Goal: Communication & Community: Connect with others

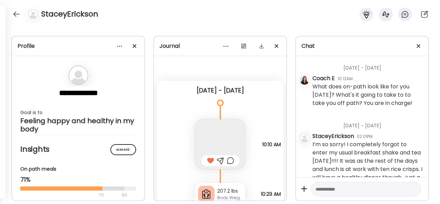
scroll to position [5694, 0]
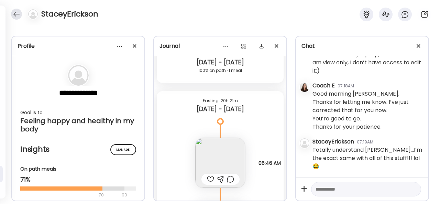
click at [17, 16] on div at bounding box center [16, 14] width 11 height 11
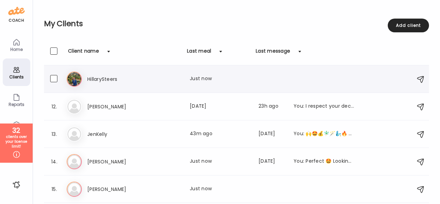
click at [209, 82] on div "Last meal: Just now" at bounding box center [220, 79] width 60 height 8
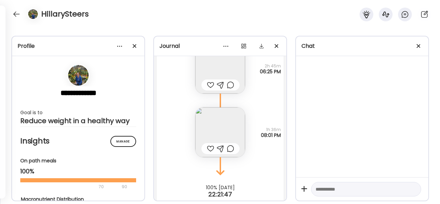
scroll to position [12762, 0]
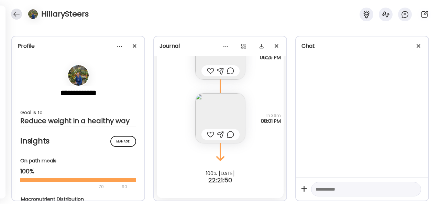
click at [14, 14] on div at bounding box center [16, 14] width 11 height 11
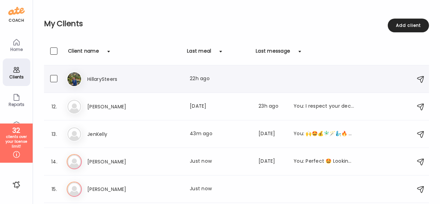
click at [74, 83] on icon at bounding box center [74, 78] width 15 height 15
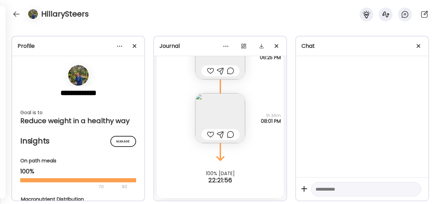
click at [74, 83] on img at bounding box center [78, 75] width 21 height 21
click at [77, 74] on img at bounding box center [78, 75] width 21 height 21
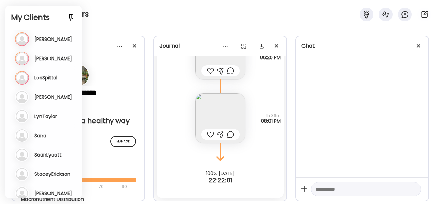
click at [111, 11] on div "HillarySteers" at bounding box center [220, 12] width 440 height 25
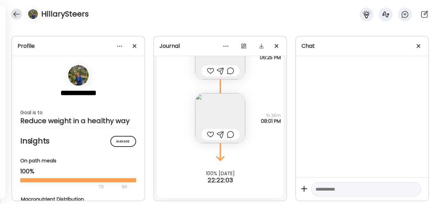
click at [13, 13] on div at bounding box center [16, 14] width 11 height 11
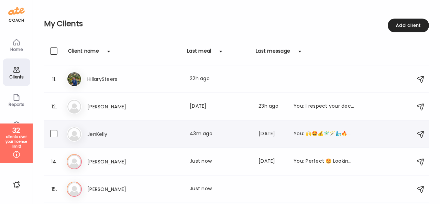
click at [206, 134] on div "Last meal: 43m ago" at bounding box center [220, 134] width 60 height 8
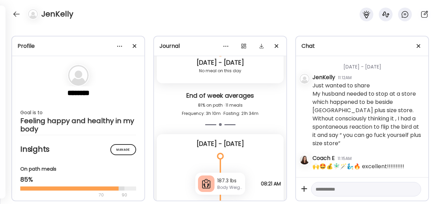
scroll to position [4345, 0]
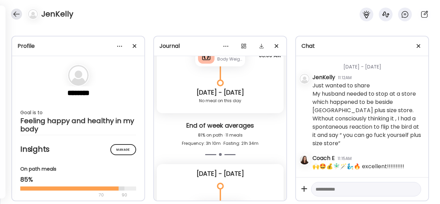
click at [13, 13] on div at bounding box center [16, 14] width 11 height 11
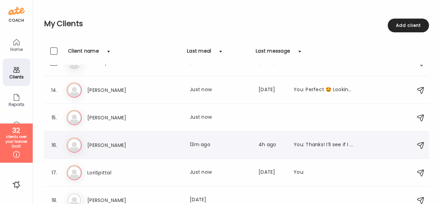
scroll to position [377, 0]
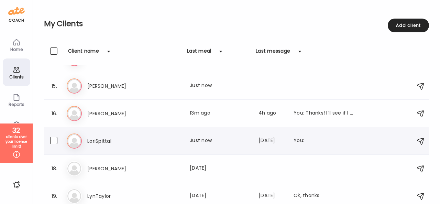
click at [206, 142] on div "Last meal: Just now" at bounding box center [220, 141] width 60 height 8
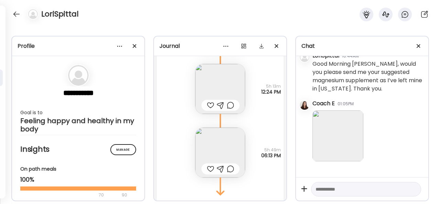
scroll to position [10387, 0]
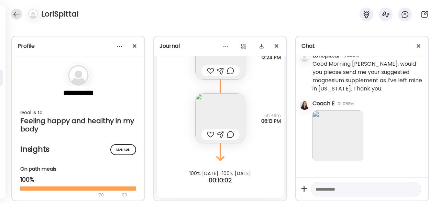
click at [13, 13] on div at bounding box center [16, 14] width 11 height 11
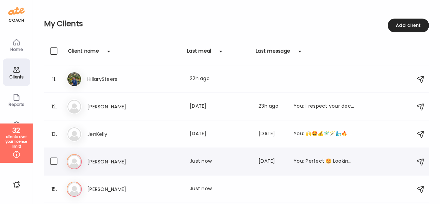
click at [215, 157] on div "Last meal: Just now" at bounding box center [220, 161] width 60 height 8
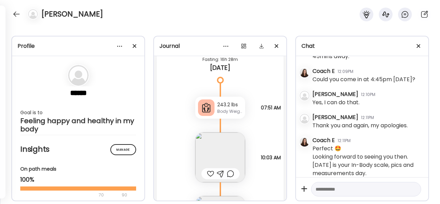
scroll to position [7494, 0]
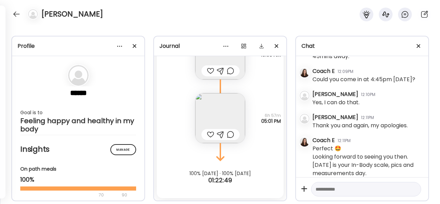
click at [129, 22] on div "[PERSON_NAME]" at bounding box center [220, 12] width 440 height 25
click at [19, 14] on div at bounding box center [16, 14] width 11 height 11
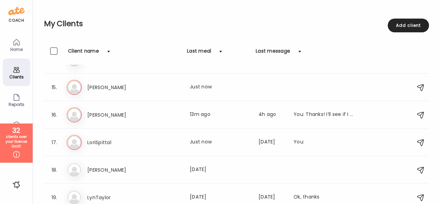
scroll to position [377, 0]
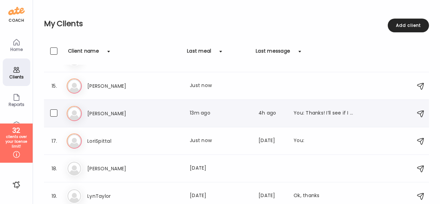
click at [204, 114] on div "Last meal: 13m ago" at bounding box center [220, 113] width 60 height 8
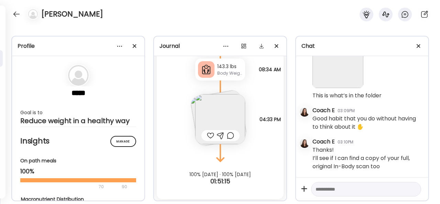
scroll to position [10649, 0]
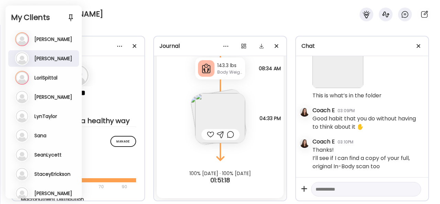
click at [107, 20] on div "[PERSON_NAME]" at bounding box center [220, 12] width 440 height 25
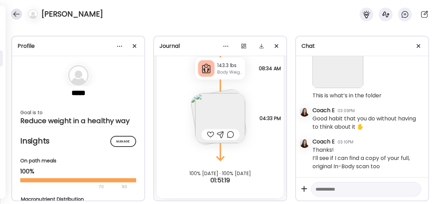
click at [14, 13] on div at bounding box center [16, 14] width 11 height 11
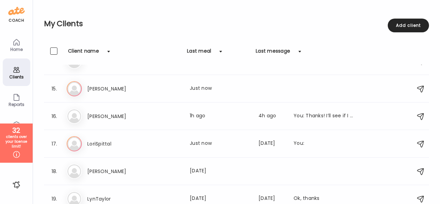
scroll to position [377, 0]
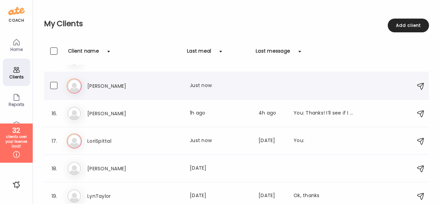
click at [196, 83] on div "Last meal: Just now" at bounding box center [220, 86] width 60 height 8
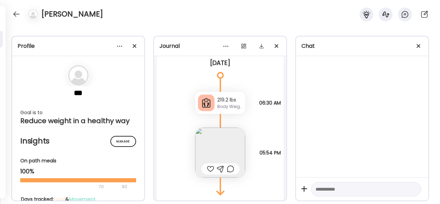
scroll to position [6440, 0]
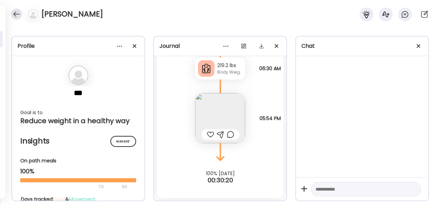
click at [12, 12] on div at bounding box center [16, 14] width 11 height 11
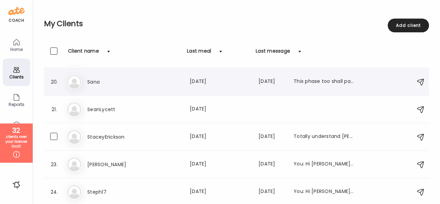
scroll to position [519, 0]
click at [197, 136] on div "Last meal: [DATE]" at bounding box center [220, 136] width 60 height 8
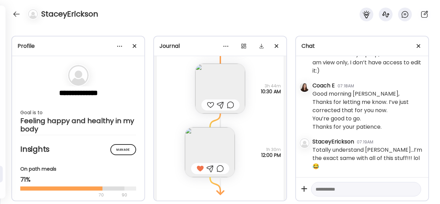
scroll to position [5103, 0]
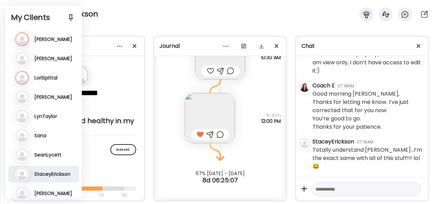
click at [134, 18] on div "StaceyErickson" at bounding box center [220, 12] width 440 height 25
